Goal: Task Accomplishment & Management: Manage account settings

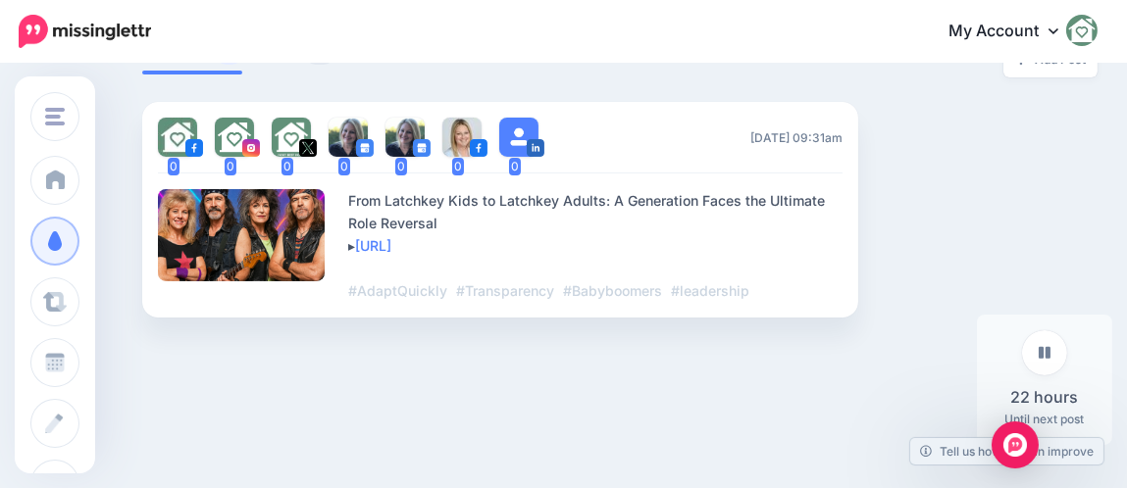
scroll to position [562, 0]
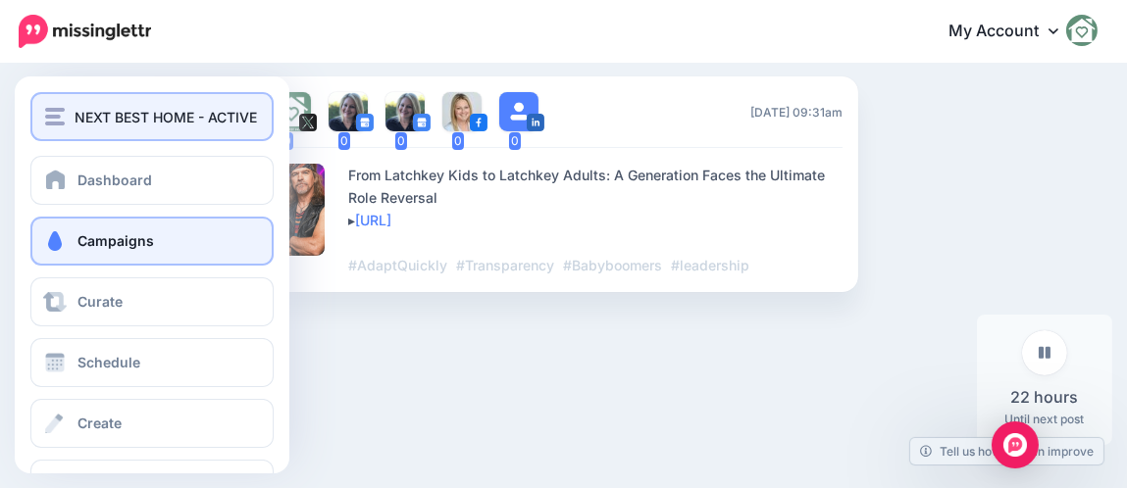
click at [60, 102] on button "NEXT BEST HOME - ACTIVE" at bounding box center [151, 116] width 243 height 49
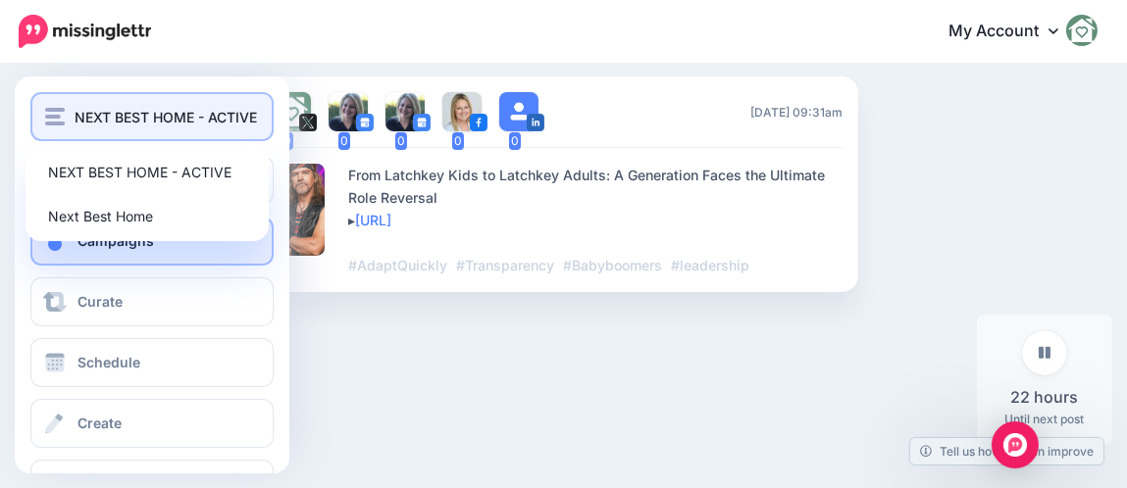
drag, startPoint x: 200, startPoint y: 133, endPoint x: 222, endPoint y: 132, distance: 21.6
click at [201, 133] on button "NEXT BEST HOME - ACTIVE" at bounding box center [151, 116] width 243 height 49
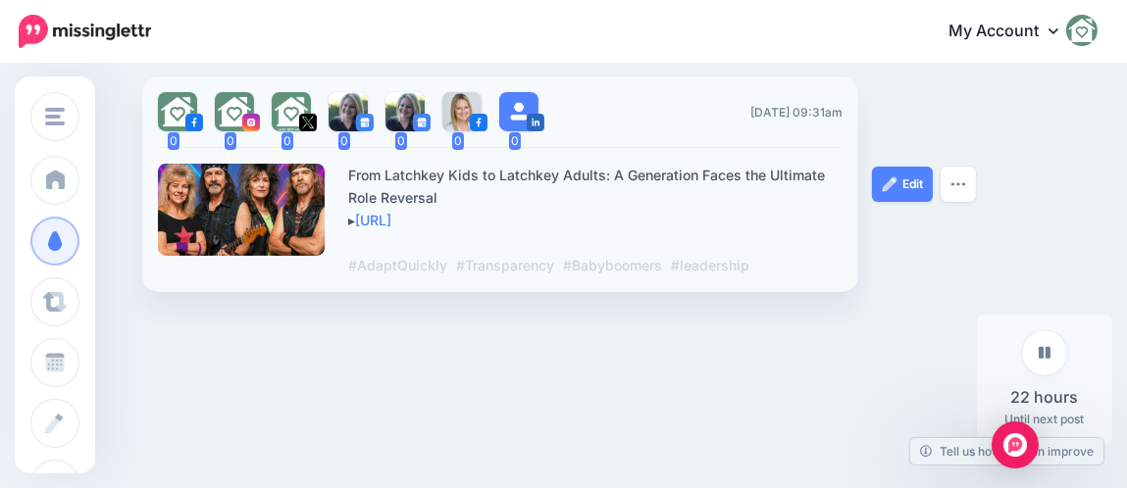
click at [979, 195] on div "Edit Delete Post" at bounding box center [945, 184] width 147 height 216
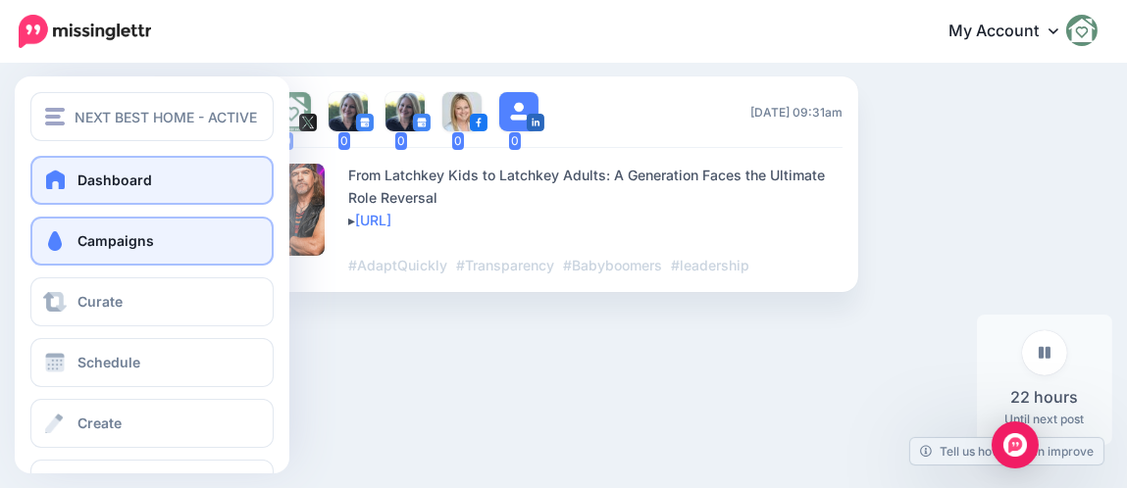
click at [60, 180] on span at bounding box center [55, 180] width 25 height 20
click at [169, 193] on link "Dashboard" at bounding box center [151, 180] width 243 height 49
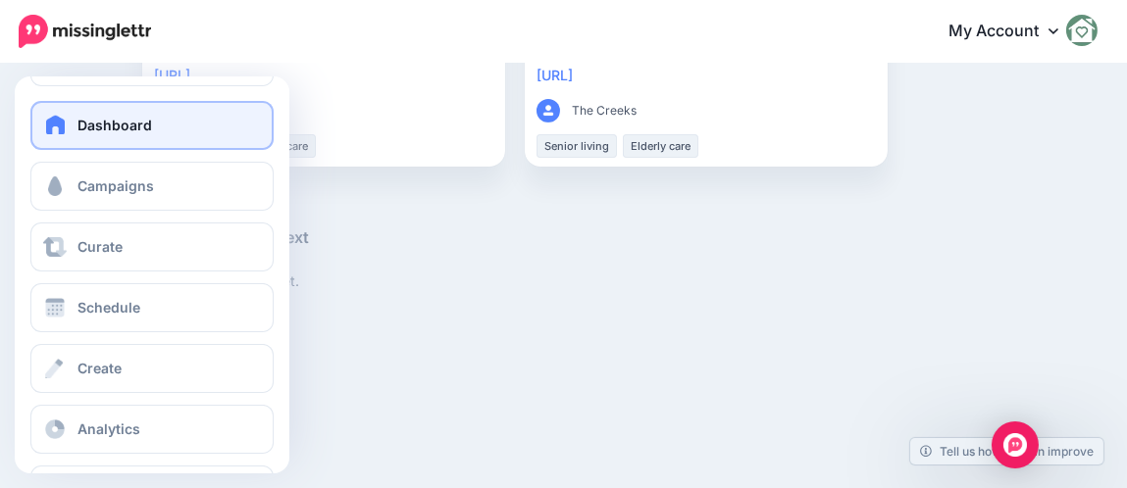
scroll to position [123, 0]
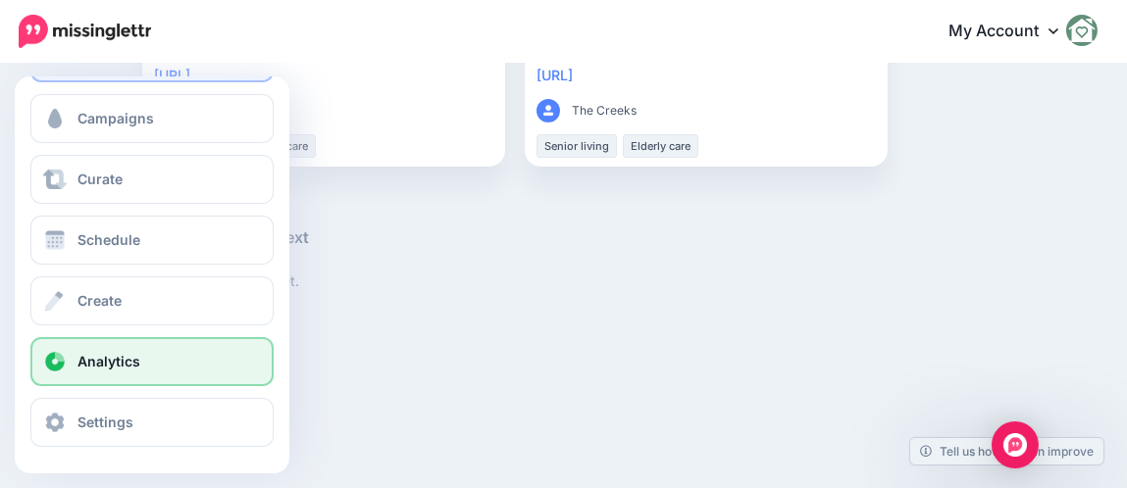
click at [203, 359] on link "Analytics" at bounding box center [151, 361] width 243 height 49
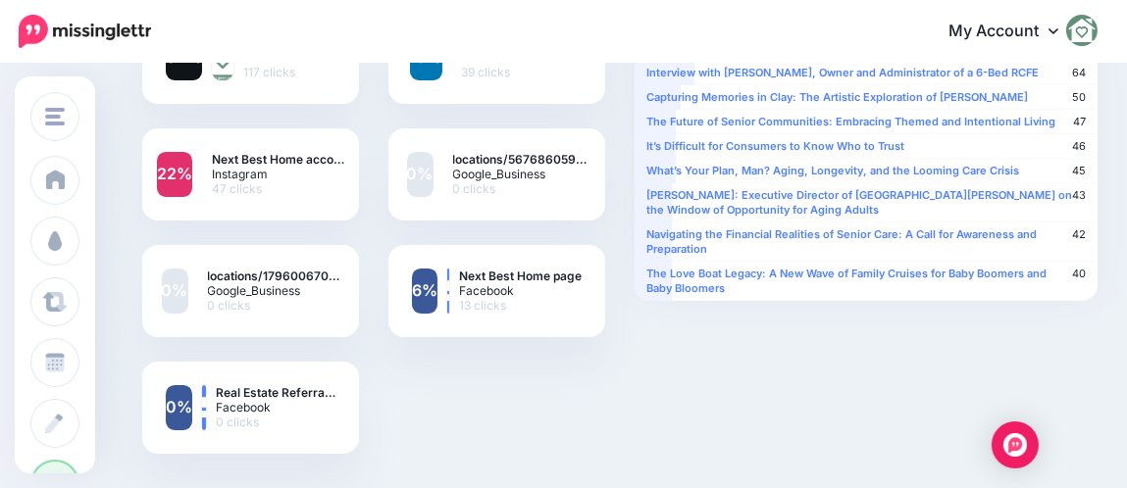
scroll to position [394, 0]
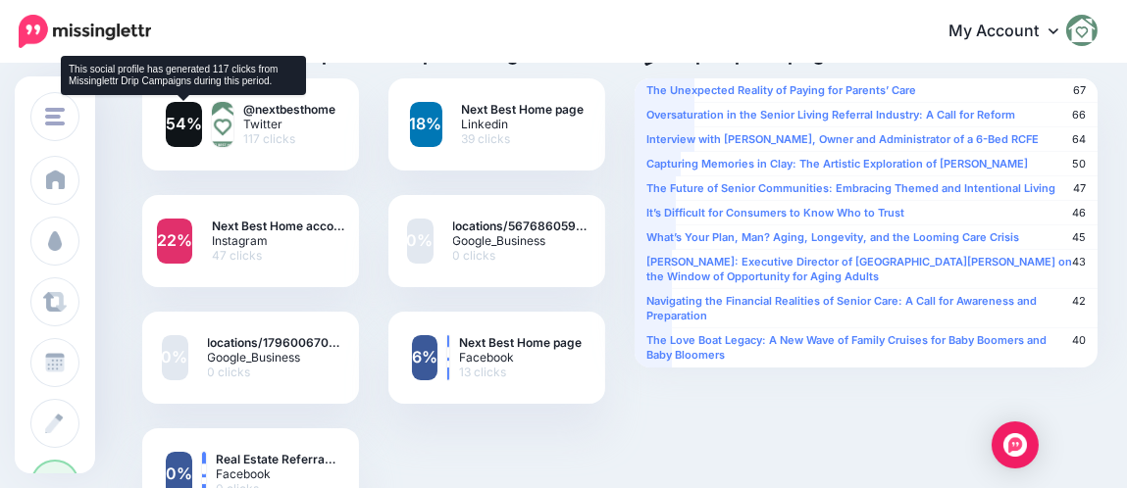
click at [172, 116] on link "54%" at bounding box center [184, 124] width 36 height 45
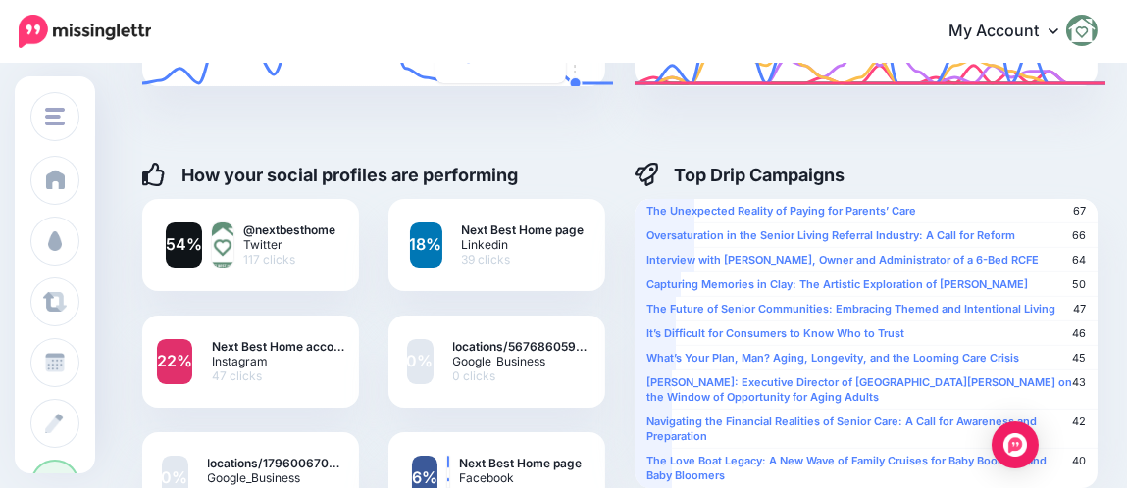
scroll to position [391, 0]
